Goal: Task Accomplishment & Management: Manage account settings

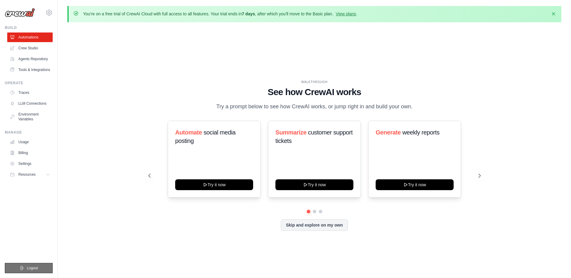
click at [32, 267] on span "Logout" at bounding box center [32, 268] width 11 height 5
click at [23, 163] on link "Settings" at bounding box center [30, 164] width 45 height 10
